Goal: Information Seeking & Learning: Learn about a topic

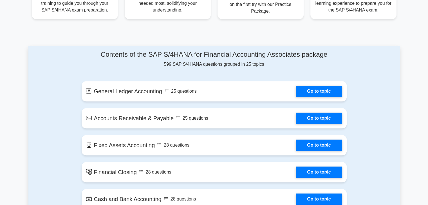
scroll to position [281, 0]
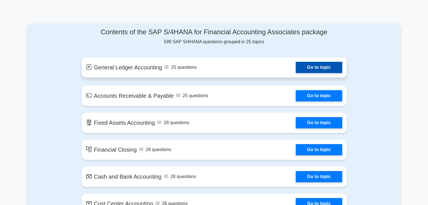
click at [304, 62] on link "Go to topic" at bounding box center [319, 67] width 46 height 11
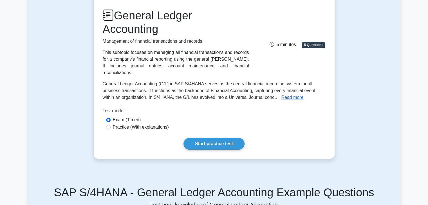
scroll to position [135, 0]
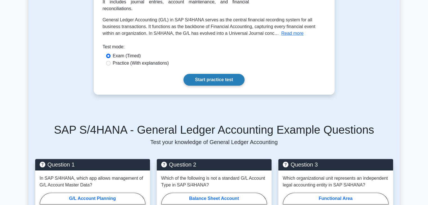
click at [218, 74] on link "Start practice test" at bounding box center [213, 80] width 61 height 12
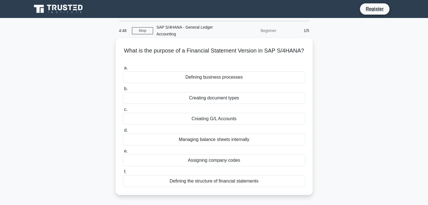
click at [197, 184] on div "Defining the structure of financial statements" at bounding box center [214, 182] width 182 height 12
click at [123, 174] on input "f. Defining the structure of financial statements" at bounding box center [123, 172] width 0 height 4
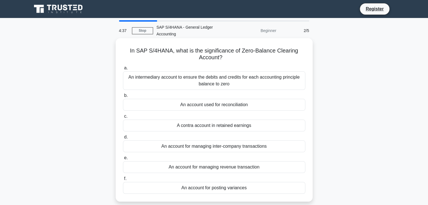
click at [201, 146] on div "An account for managing inter-company transactions" at bounding box center [214, 147] width 182 height 12
click at [123, 139] on input "d. An account for managing inter-company transactions" at bounding box center [123, 138] width 0 height 4
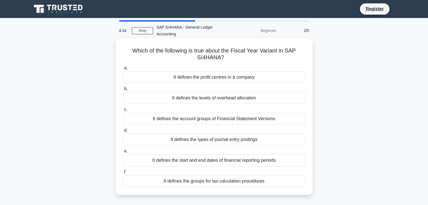
click at [197, 160] on div "It defines the start and end dates of financial reporting periods" at bounding box center [214, 161] width 182 height 12
click at [123, 153] on input "e. It defines the start and end dates of financial reporting periods" at bounding box center [123, 152] width 0 height 4
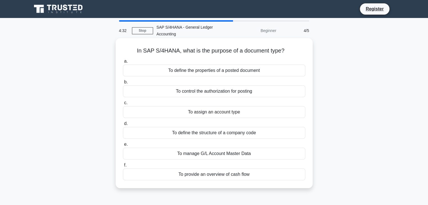
click at [200, 92] on div "To control the authorization for posting" at bounding box center [214, 92] width 182 height 12
click at [123, 84] on input "b. To control the authorization for posting" at bounding box center [123, 82] width 0 height 4
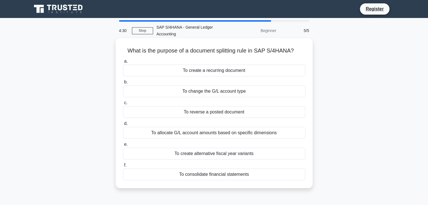
click at [188, 176] on div "To consolidate financial statements" at bounding box center [214, 175] width 182 height 12
click at [123, 167] on input "f. To consolidate financial statements" at bounding box center [123, 166] width 0 height 4
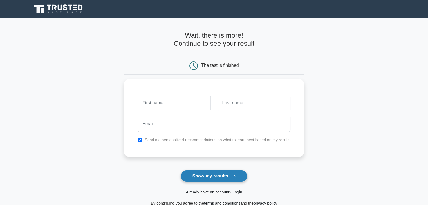
click at [196, 174] on button "Show my results" at bounding box center [214, 176] width 66 height 12
